Goal: Information Seeking & Learning: Learn about a topic

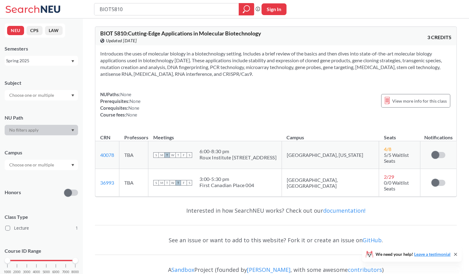
click at [43, 160] on div at bounding box center [41, 165] width 73 height 10
click at [50, 165] on input "text" at bounding box center [32, 164] width 52 height 7
click at [142, 10] on input "BIOT5810" at bounding box center [166, 9] width 135 height 10
click at [403, 102] on span "View more info for this class" at bounding box center [419, 101] width 55 height 8
type input "BIOT"
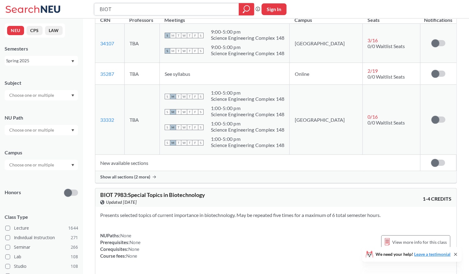
scroll to position [110, 0]
click at [136, 177] on span "Show all sections (2 more)" at bounding box center [125, 178] width 50 height 6
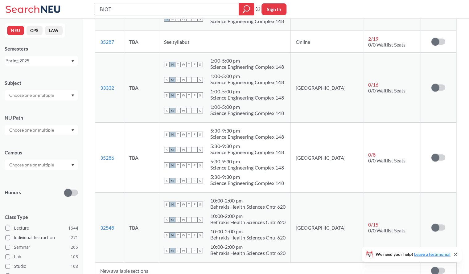
scroll to position [149, 0]
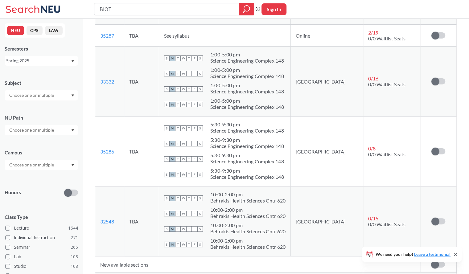
click at [266, 168] on div "5:30 - 9:30 pm" at bounding box center [247, 171] width 74 height 6
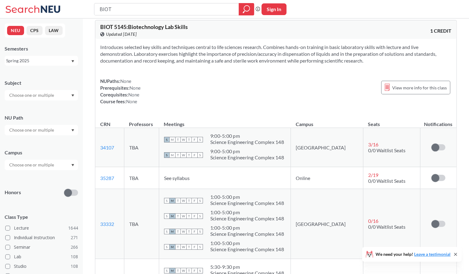
scroll to position [0, 0]
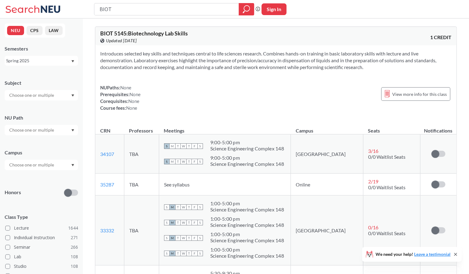
click at [71, 62] on div "Spring 2025" at bounding box center [41, 61] width 73 height 10
click at [59, 74] on div "Fall 2025" at bounding box center [43, 74] width 70 height 7
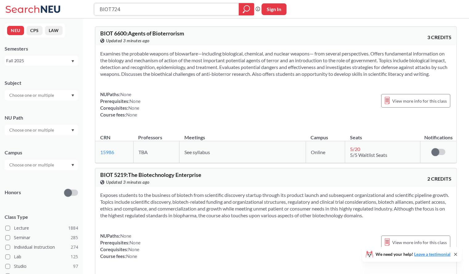
type input "BIOT7245"
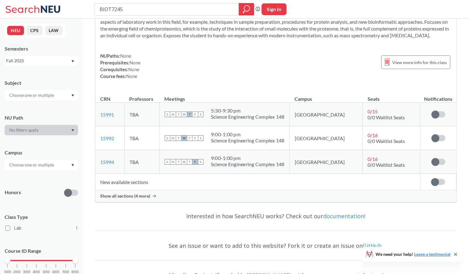
scroll to position [39, 0]
click at [138, 198] on span "Show all sections (4 more)" at bounding box center [125, 196] width 50 height 6
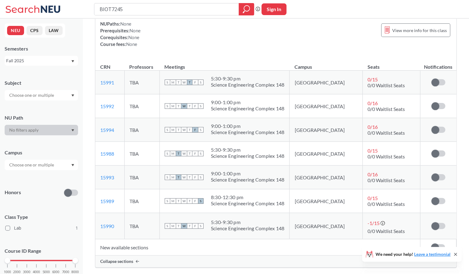
scroll to position [70, 0]
click at [32, 61] on div "Fall 2025" at bounding box center [38, 60] width 64 height 7
click at [187, 45] on div "NUPaths: None Prerequisites: None Corequisites: None Course fees: None View mor…" at bounding box center [275, 34] width 351 height 27
click at [32, 64] on div "Fall 2025" at bounding box center [41, 61] width 73 height 10
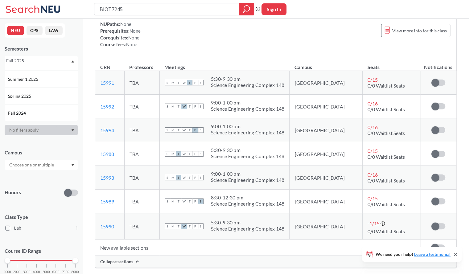
click at [28, 94] on span "Spring 2025" at bounding box center [20, 96] width 24 height 7
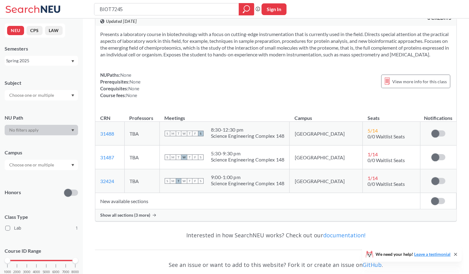
scroll to position [20, 0]
click at [139, 217] on span "Show all sections (3 more)" at bounding box center [125, 215] width 50 height 6
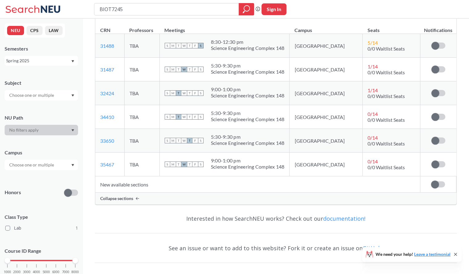
scroll to position [63, 0]
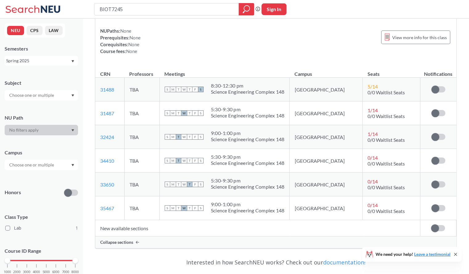
click at [61, 165] on div at bounding box center [41, 165] width 73 height 10
click at [54, 153] on div "Campus" at bounding box center [41, 152] width 73 height 7
click at [58, 91] on div at bounding box center [41, 95] width 73 height 10
click at [59, 93] on div at bounding box center [41, 95] width 73 height 10
click at [112, 92] on link "31488" at bounding box center [107, 90] width 14 height 6
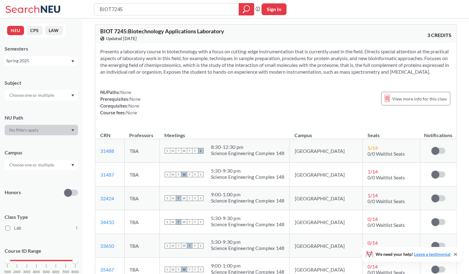
scroll to position [0, 0]
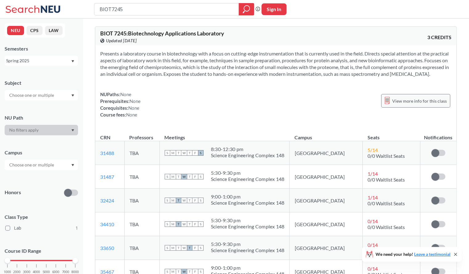
click at [405, 105] on span "View more info for this class" at bounding box center [419, 101] width 55 height 8
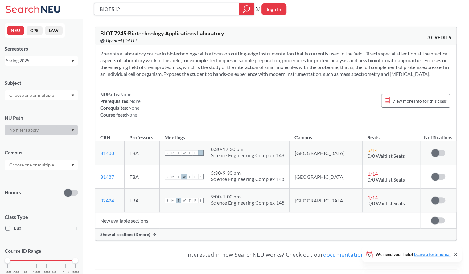
type input "BIOT5120"
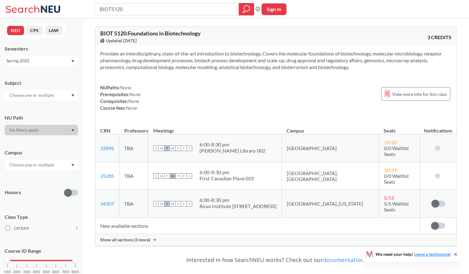
click at [137, 237] on span "Show all sections (3 more)" at bounding box center [125, 240] width 50 height 6
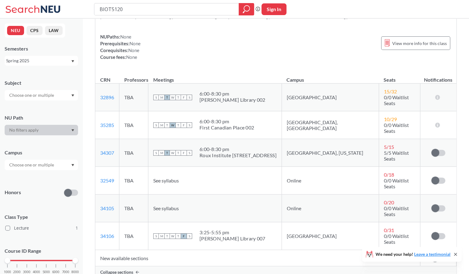
scroll to position [51, 0]
click at [221, 48] on div "NUPaths: None Prerequisites: None Corequisites: None Course fees: None View mor…" at bounding box center [275, 47] width 351 height 27
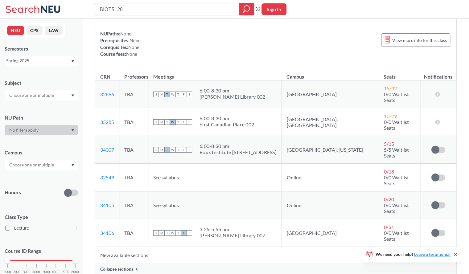
scroll to position [53, 0]
click at [104, 175] on link "32549" at bounding box center [107, 178] width 14 height 6
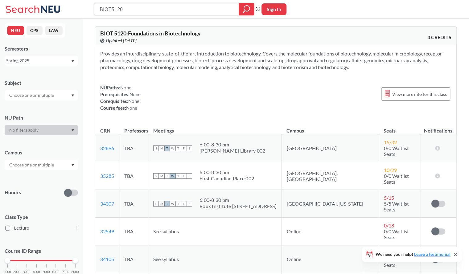
click at [190, 14] on input "BIOT5120" at bounding box center [166, 9] width 135 height 10
type input "BIOT5630"
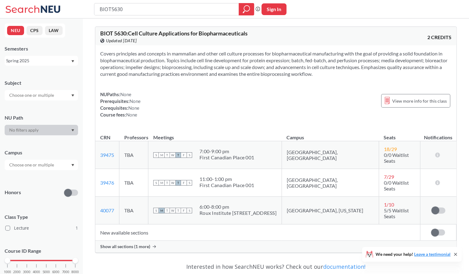
click at [147, 244] on span "Show all sections (1 more)" at bounding box center [125, 247] width 50 height 6
